Goal: Task Accomplishment & Management: Complete application form

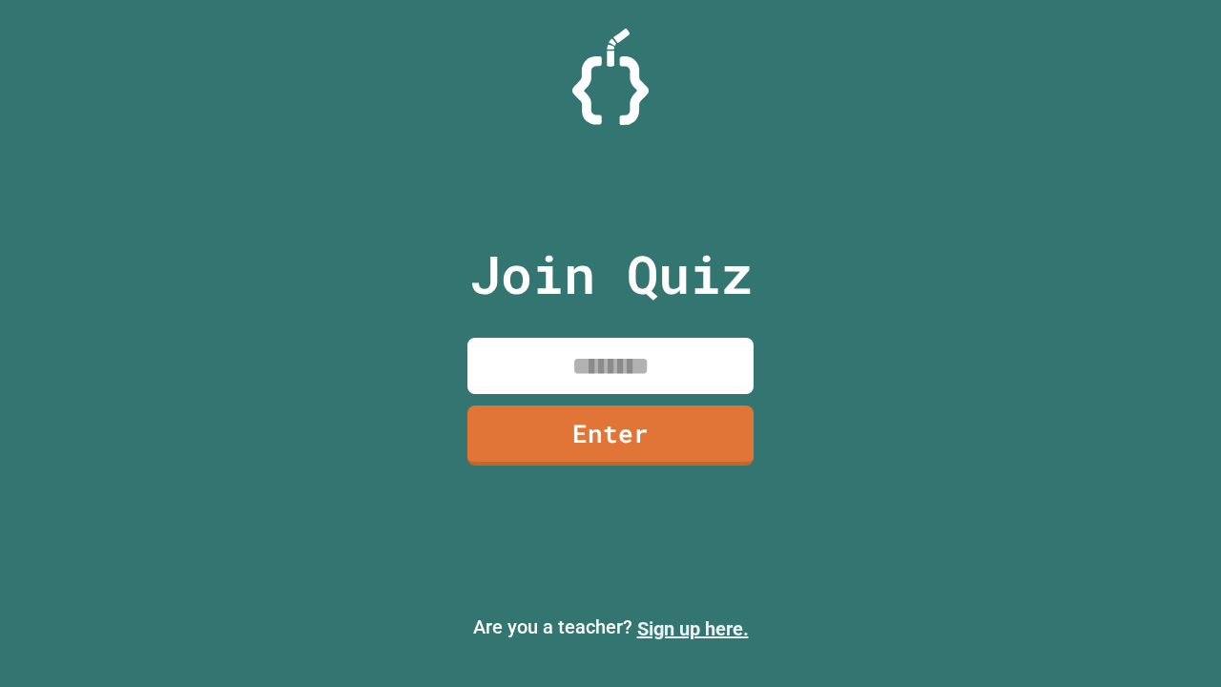
click at [693, 629] on link "Sign up here." at bounding box center [693, 628] width 112 height 23
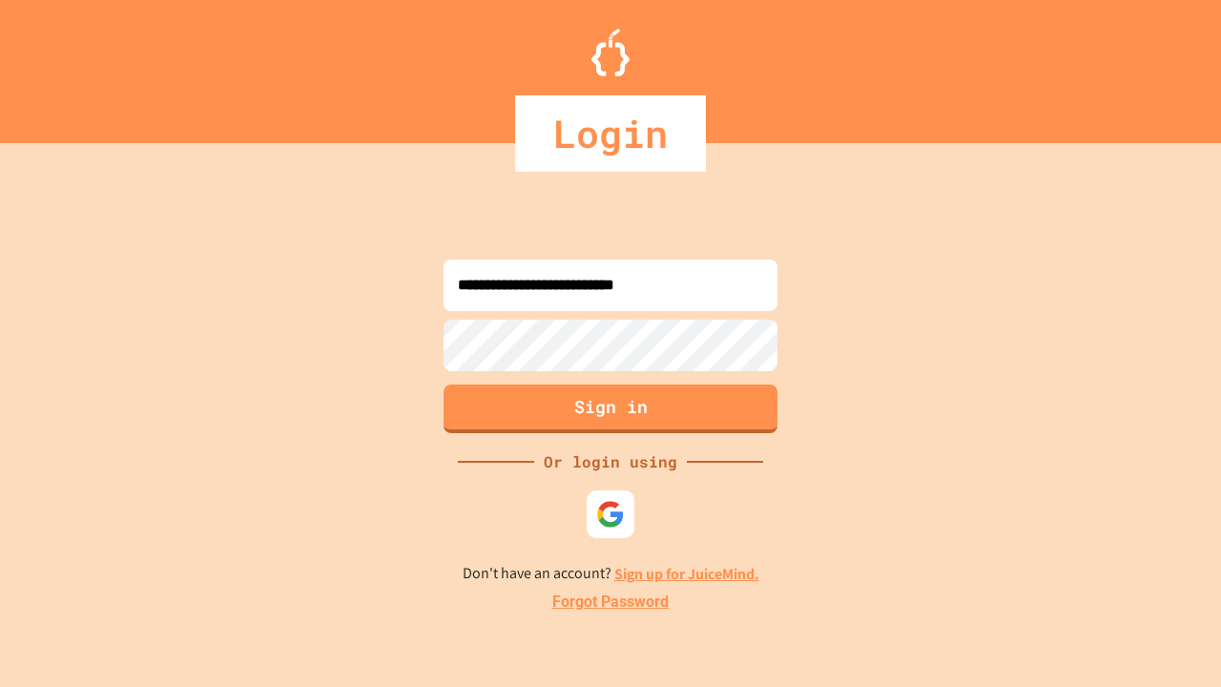
type input "**********"
